Goal: Task Accomplishment & Management: Complete application form

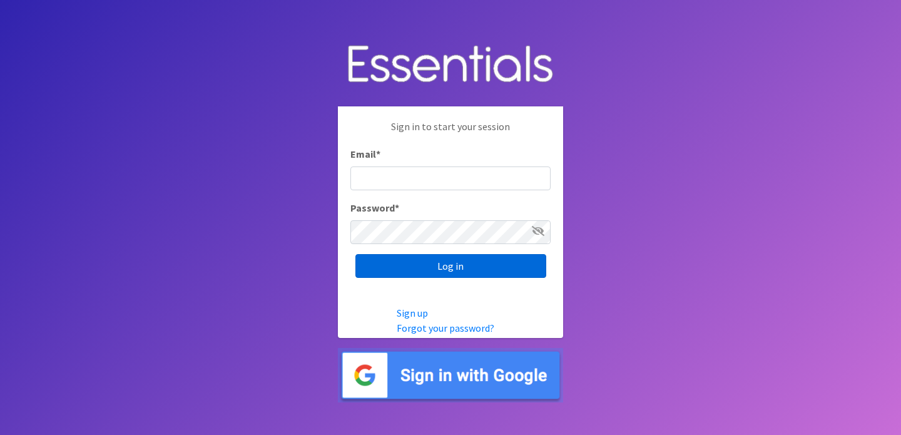
type input "[EMAIL_ADDRESS][DOMAIN_NAME]"
click at [449, 270] on input "Log in" at bounding box center [451, 266] width 191 height 24
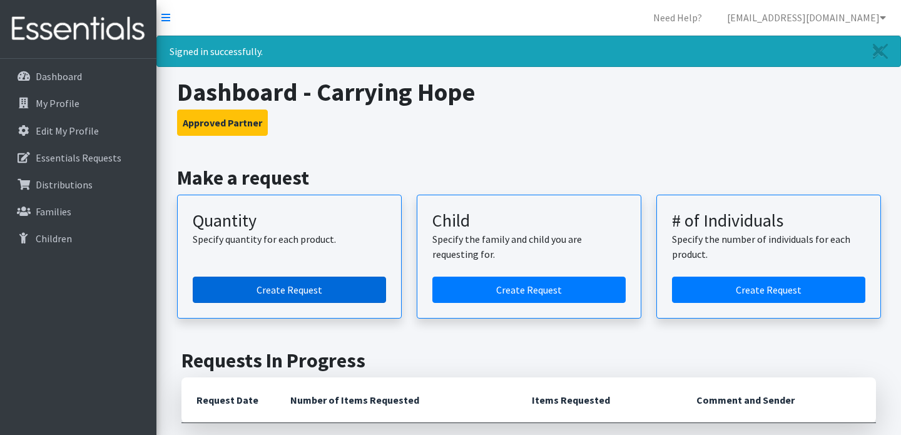
click at [279, 291] on link "Create Request" at bounding box center [289, 290] width 193 height 26
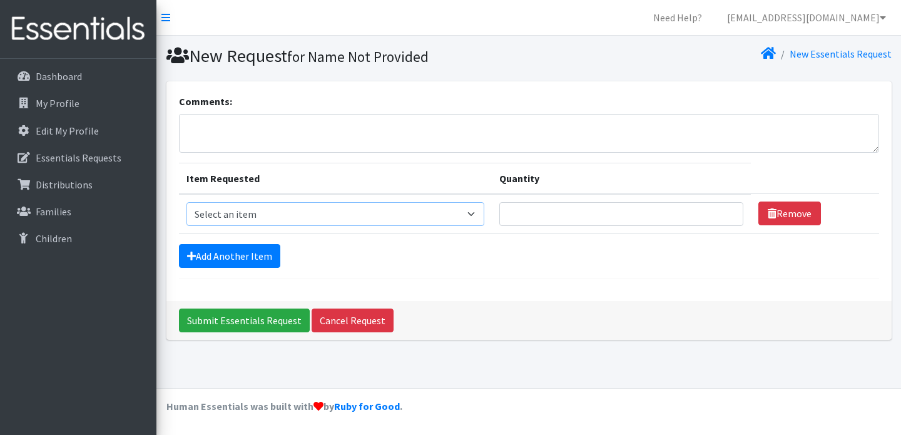
click at [292, 216] on select "Select an item Baby Formula Kids (Newborn) Kids (Preemie) Kids (Size 1) Kids (S…" at bounding box center [336, 214] width 299 height 24
select select "3871"
click at [575, 213] on input "Quantity" at bounding box center [621, 214] width 244 height 24
type input "50"
click at [238, 134] on textarea "Comments:" at bounding box center [529, 133] width 700 height 39
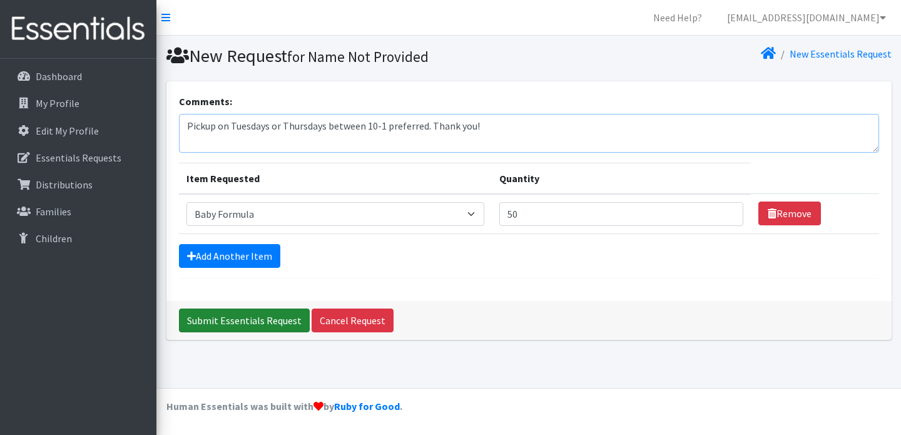
type textarea "Pickup on Tuesdays or Thursdays between 10-1 preferred. Thank you!"
click at [238, 319] on input "Submit Essentials Request" at bounding box center [244, 321] width 131 height 24
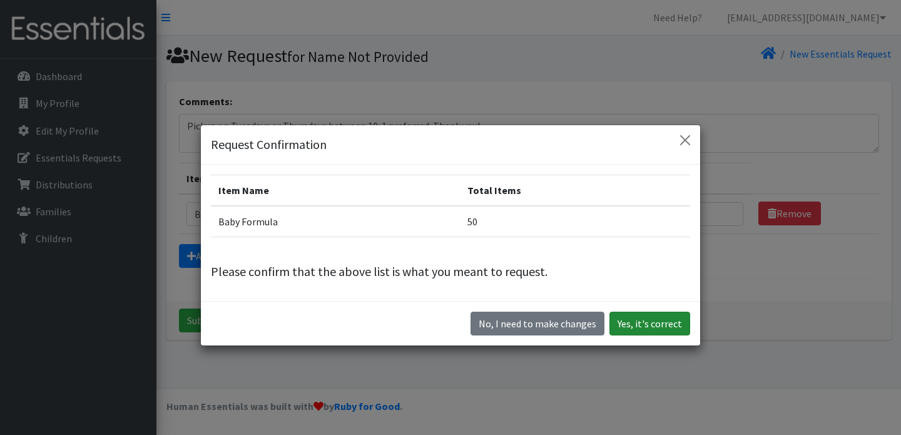
click at [629, 321] on button "Yes, it's correct" at bounding box center [650, 324] width 81 height 24
